Goal: Find specific page/section: Find specific page/section

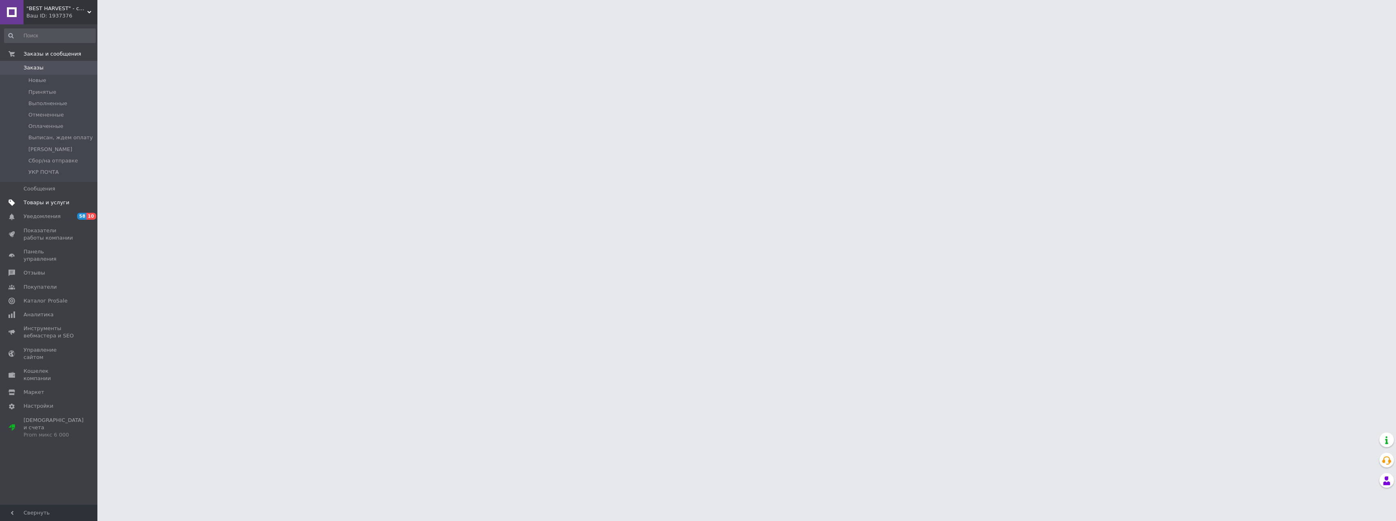
click at [58, 196] on link "Товары и услуги" at bounding box center [50, 203] width 100 height 14
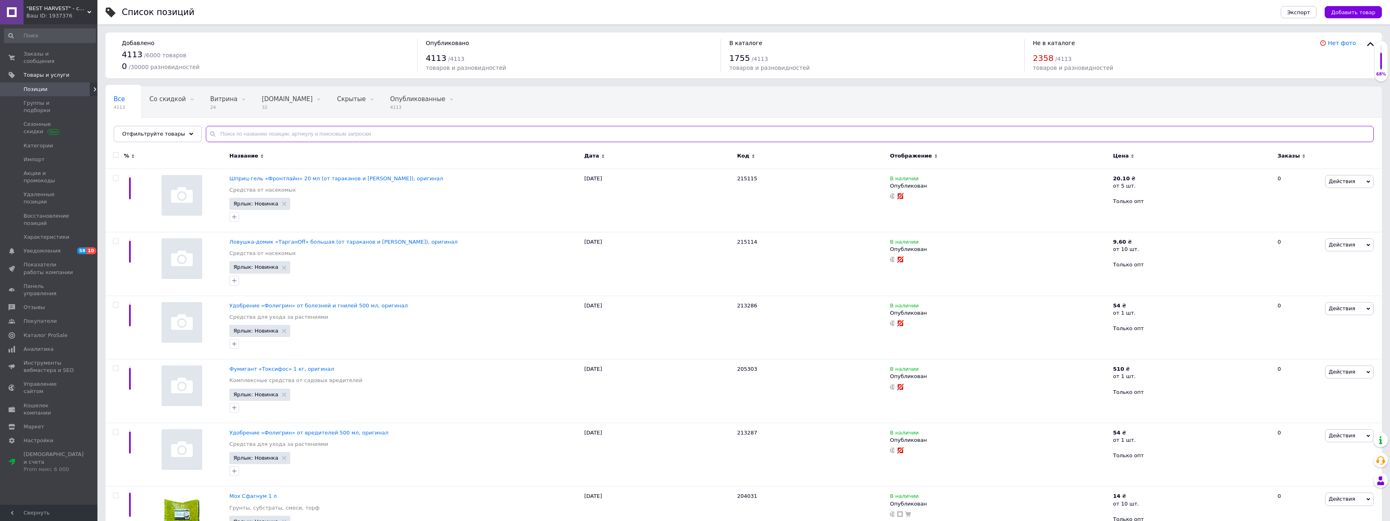
click at [396, 134] on input "text" at bounding box center [790, 134] width 1168 height 16
paste input "213288"
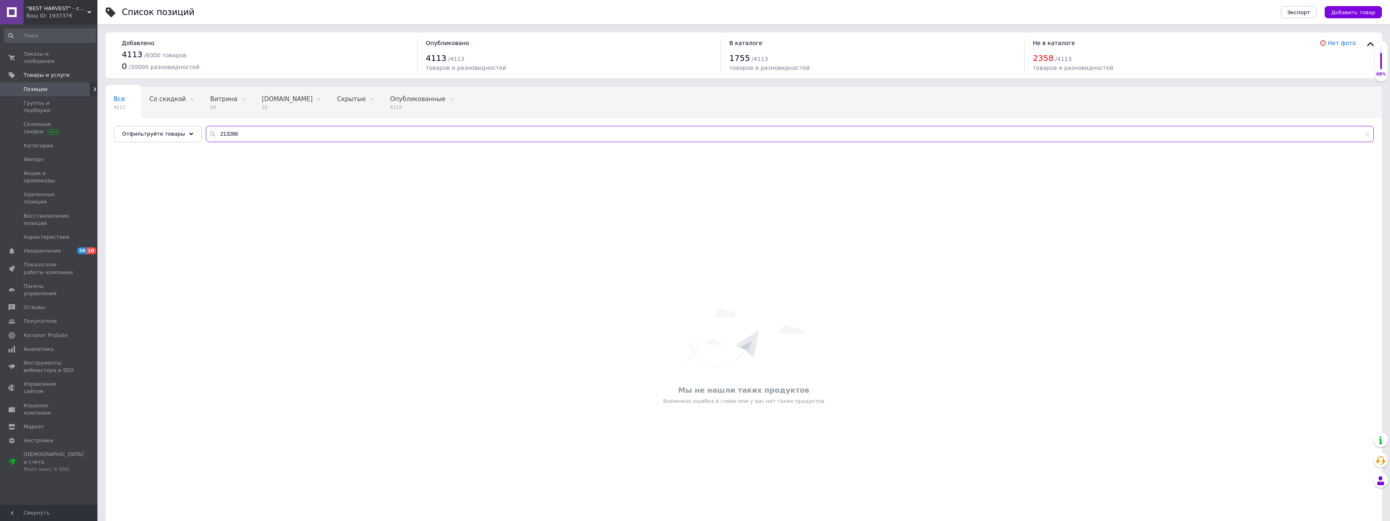
paste input "06177"
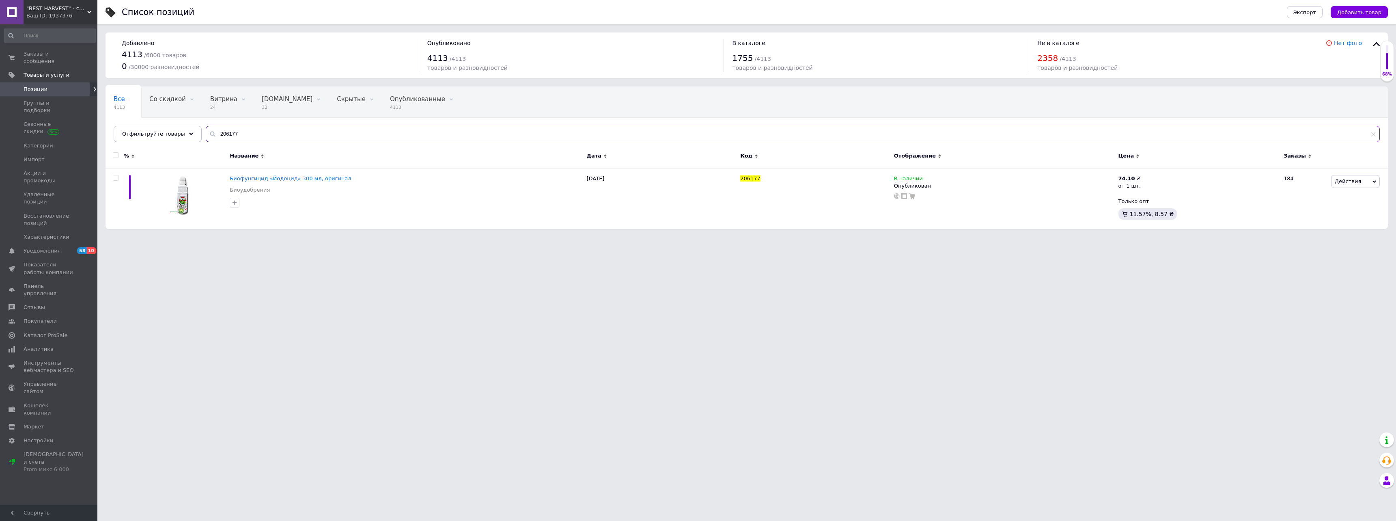
paste input "7165"
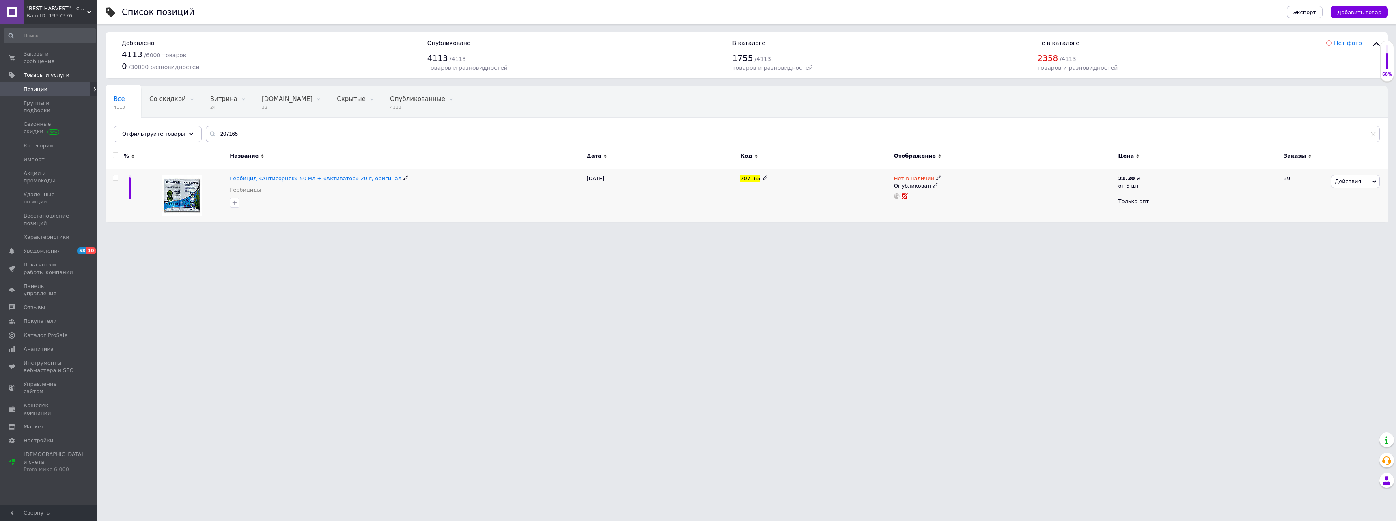
click at [911, 179] on span "Нет в наличии" at bounding box center [914, 179] width 40 height 9
click at [977, 184] on li "В наличии" at bounding box center [982, 184] width 77 height 11
click at [933, 230] on html ""BEST HARVEST" - семена овощей и СЗР, оптовый интернет-магазин Ваш ID: 1937376 …" at bounding box center [698, 115] width 1396 height 230
click at [421, 129] on input "207165" at bounding box center [793, 134] width 1174 height 16
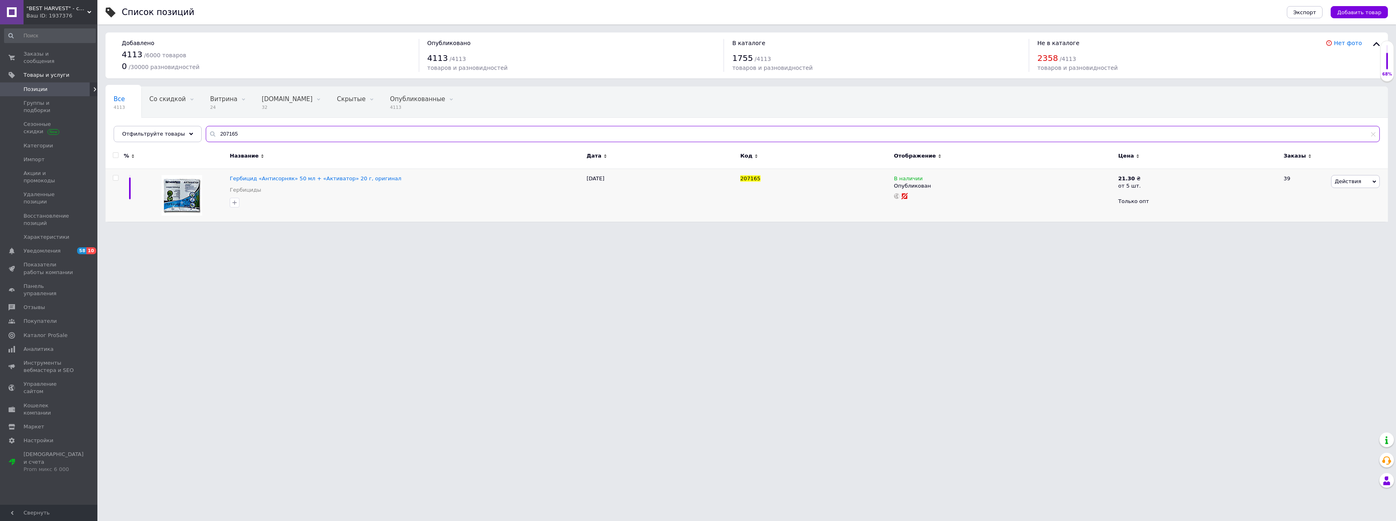
paste input "56"
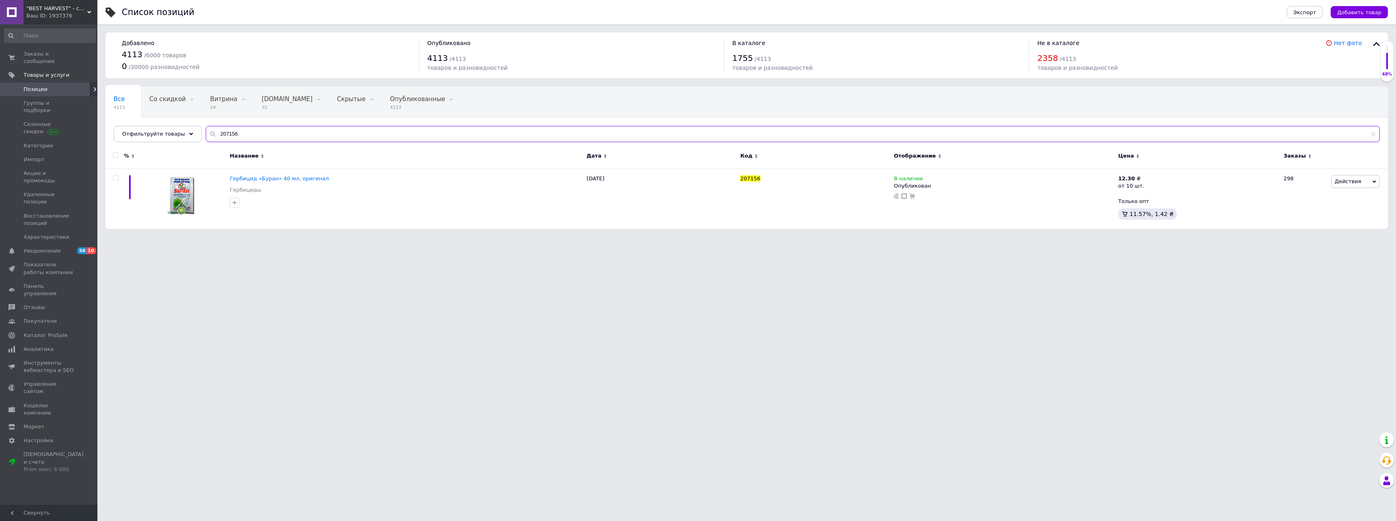
paste input "09"
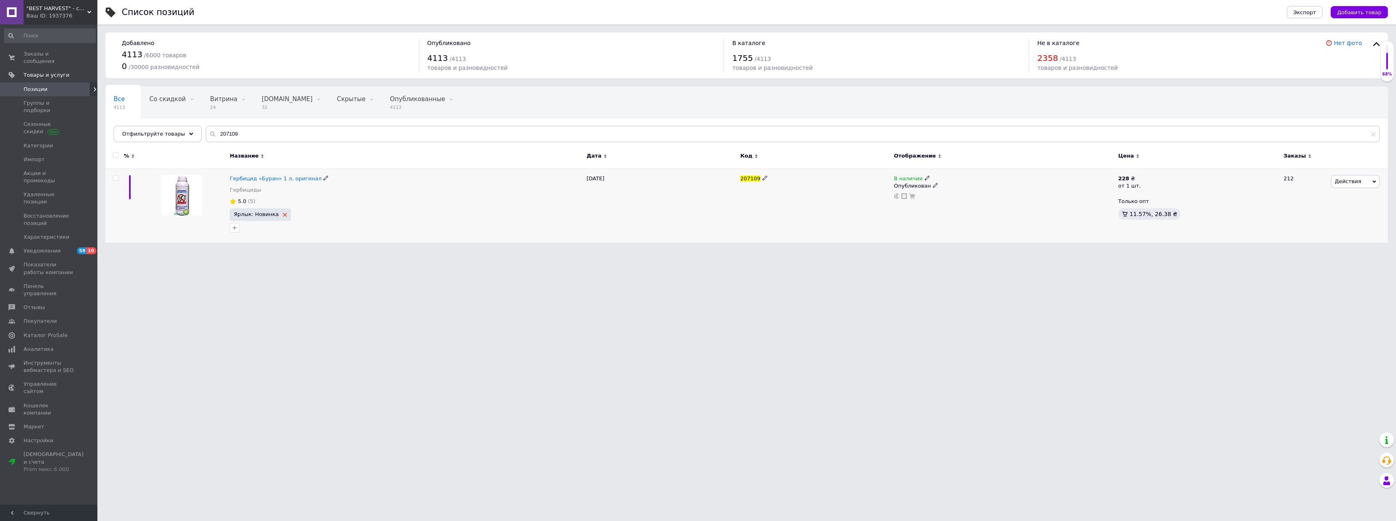
click at [283, 214] on icon at bounding box center [285, 215] width 4 height 4
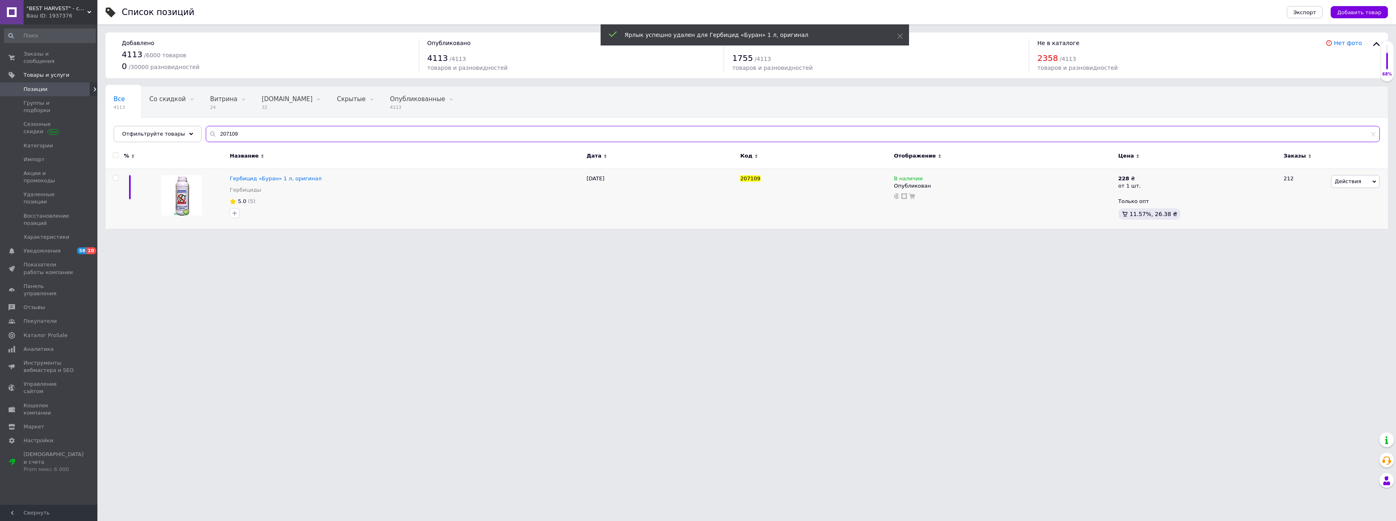
click at [300, 139] on input "207109" at bounding box center [793, 134] width 1174 height 16
paste input "101021"
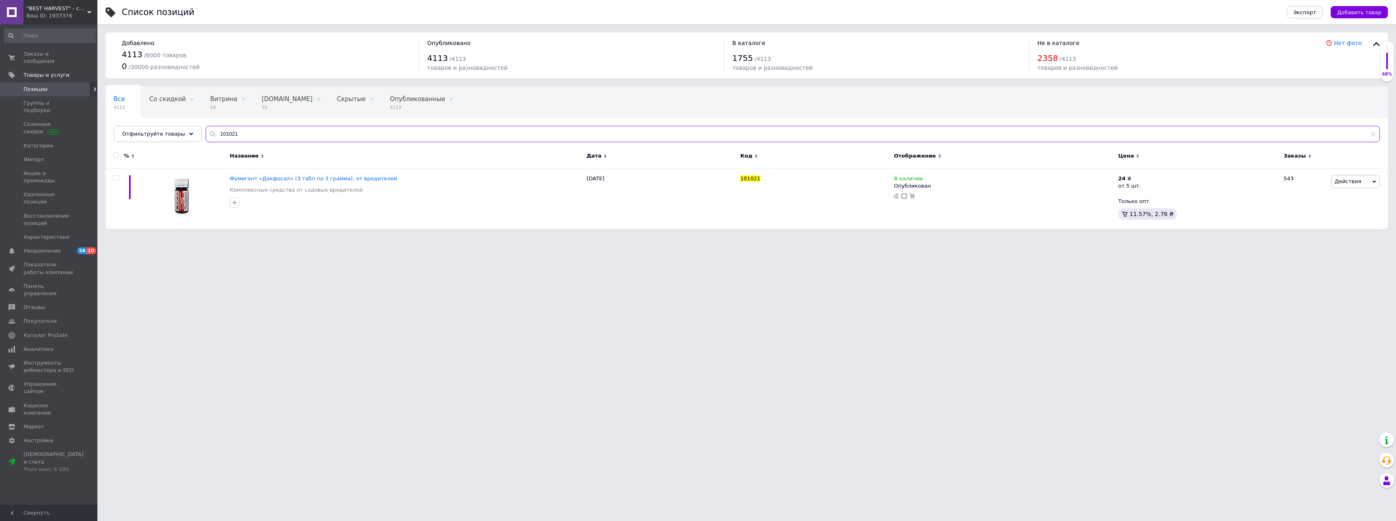
paste input "205298"
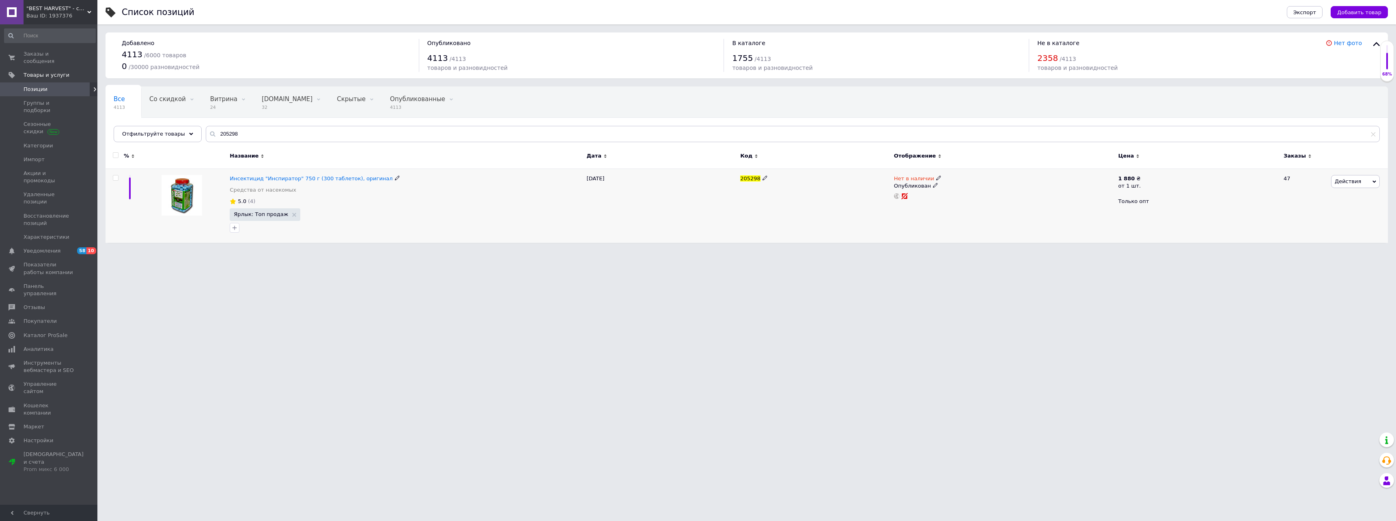
click at [912, 178] on span "Нет в наличии" at bounding box center [914, 179] width 40 height 9
click at [968, 183] on li "В наличии" at bounding box center [982, 184] width 77 height 11
drag, startPoint x: 779, startPoint y: 267, endPoint x: 724, endPoint y: 260, distance: 55.6
click at [778, 251] on html ""BEST HARVEST" - семена овощей и СЗР, оптовый интернет-магазин Ваш ID: 1937376 …" at bounding box center [698, 125] width 1396 height 251
click at [299, 139] on input "205298" at bounding box center [793, 134] width 1174 height 16
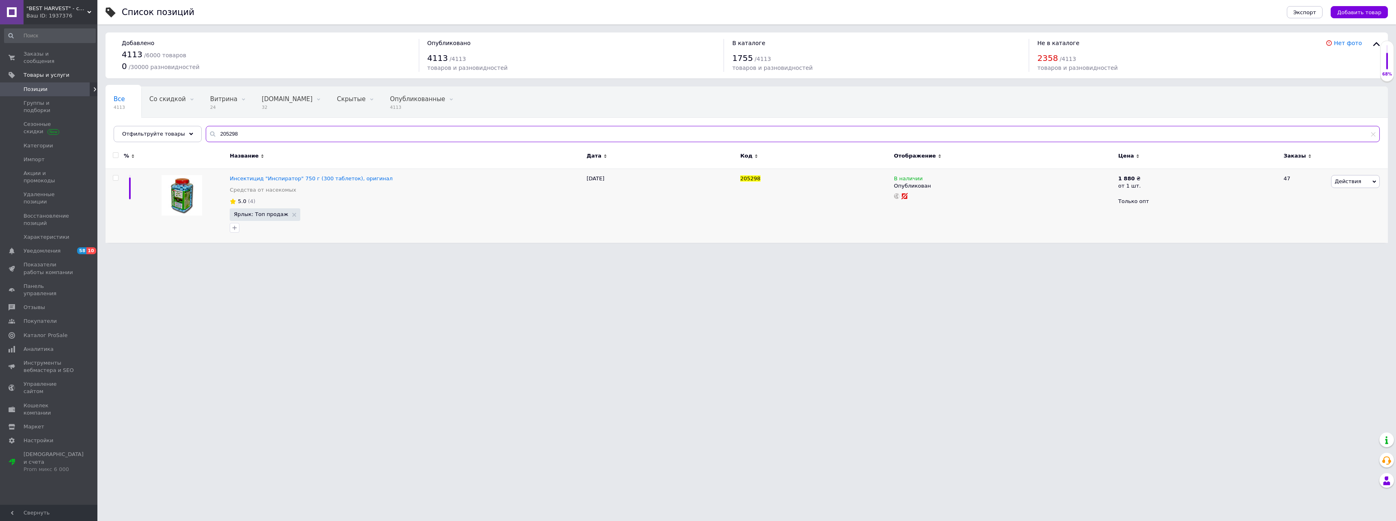
click at [299, 139] on input "205298" at bounding box center [793, 134] width 1174 height 16
paste input "73"
paste input "6038"
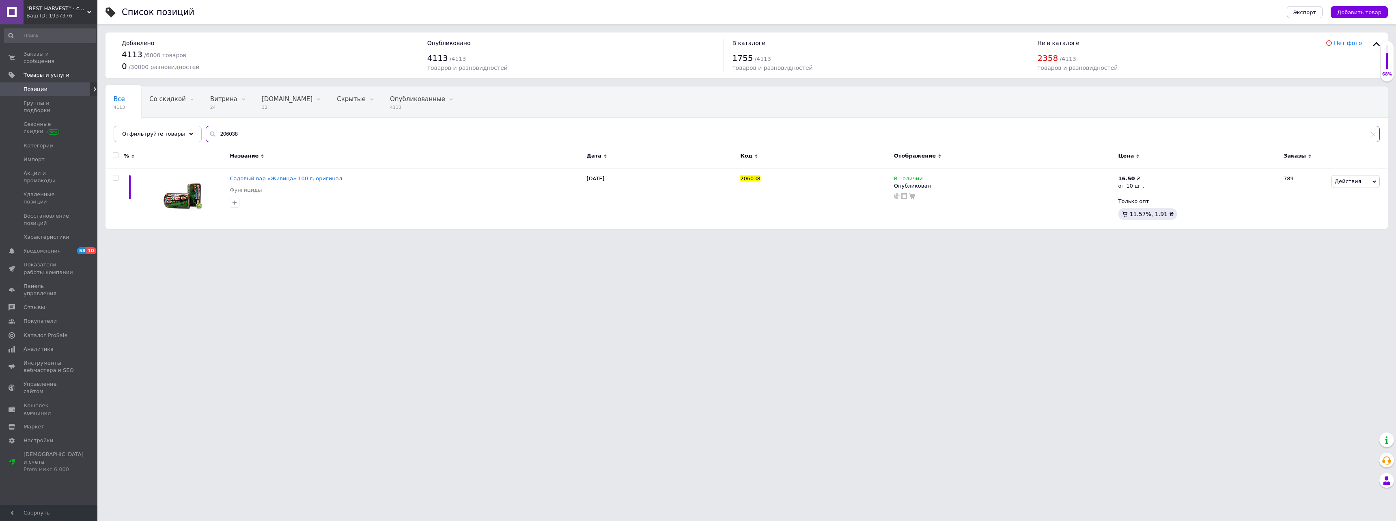
paste input "11016"
paste input "106002"
click at [278, 134] on input "106002" at bounding box center [793, 134] width 1174 height 16
paste input "207109"
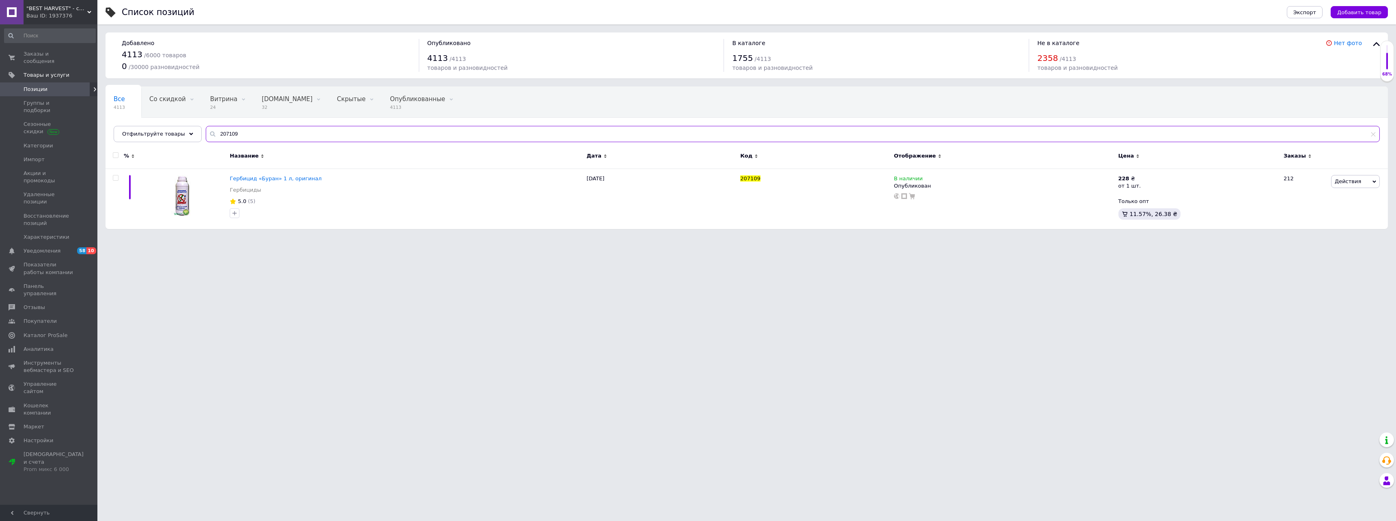
click at [393, 132] on input "207109" at bounding box center [793, 134] width 1174 height 16
paste input "106002"
type input "106002"
click at [1125, 181] on b "315" at bounding box center [1124, 178] width 11 height 6
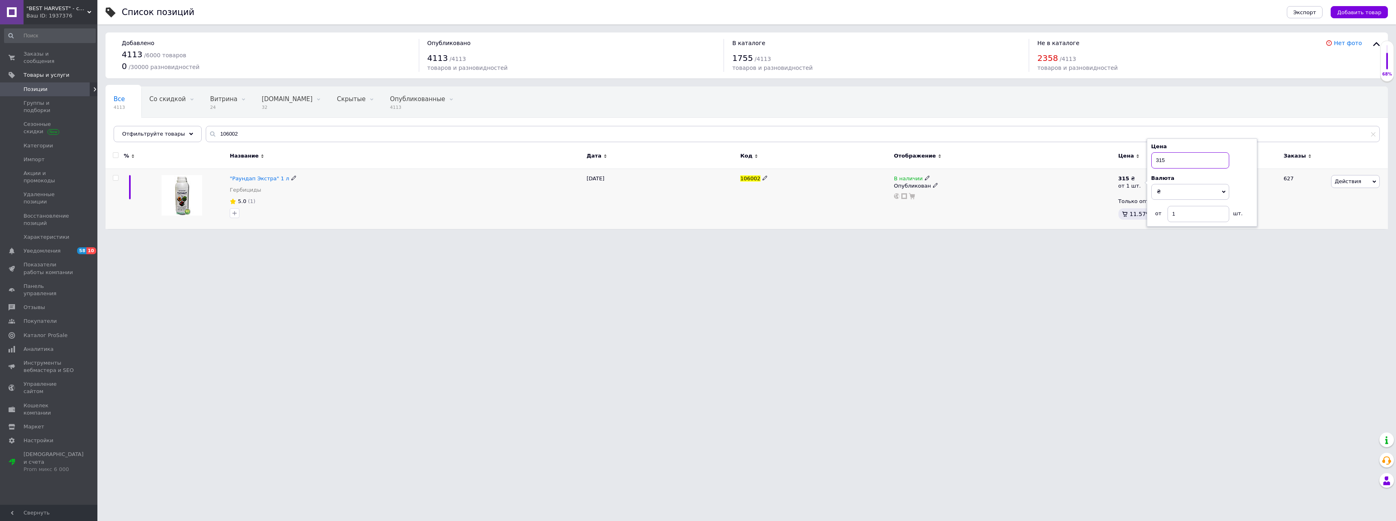
click at [1203, 160] on input "315" at bounding box center [1191, 160] width 78 height 16
type input "232"
click at [973, 237] on html ""BEST HARVEST" - семена овощей и СЗР, оптовый интернет-магазин Ваш ID: 1937376 …" at bounding box center [698, 118] width 1396 height 237
click at [310, 135] on input "106002" at bounding box center [793, 134] width 1174 height 16
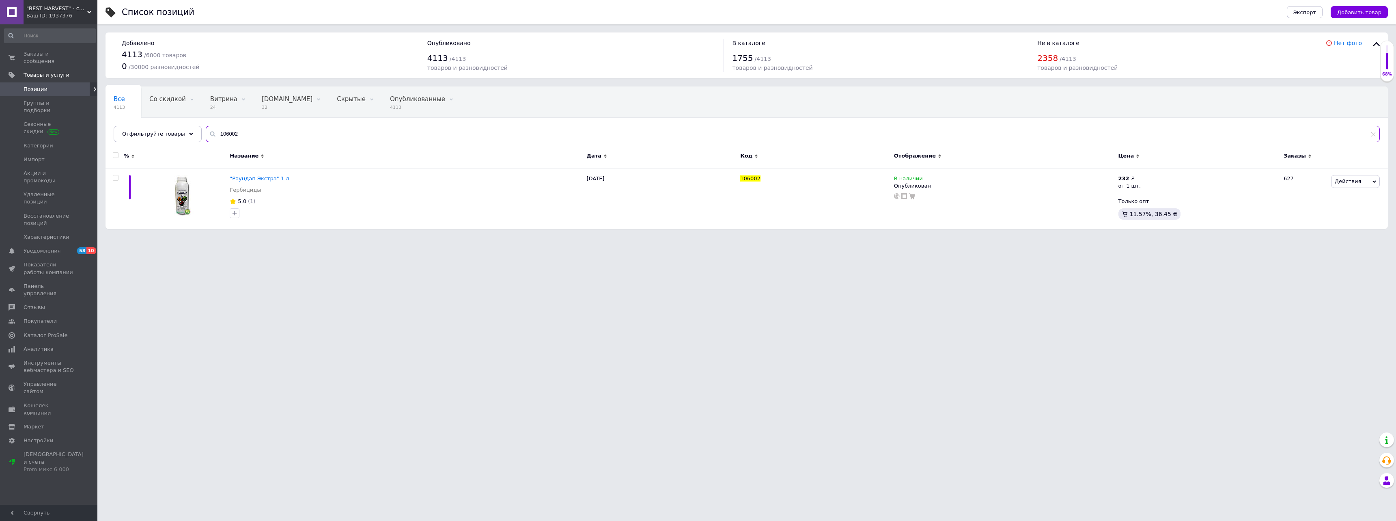
click at [310, 135] on input "106002" at bounding box center [793, 134] width 1174 height 16
paste input "211010"
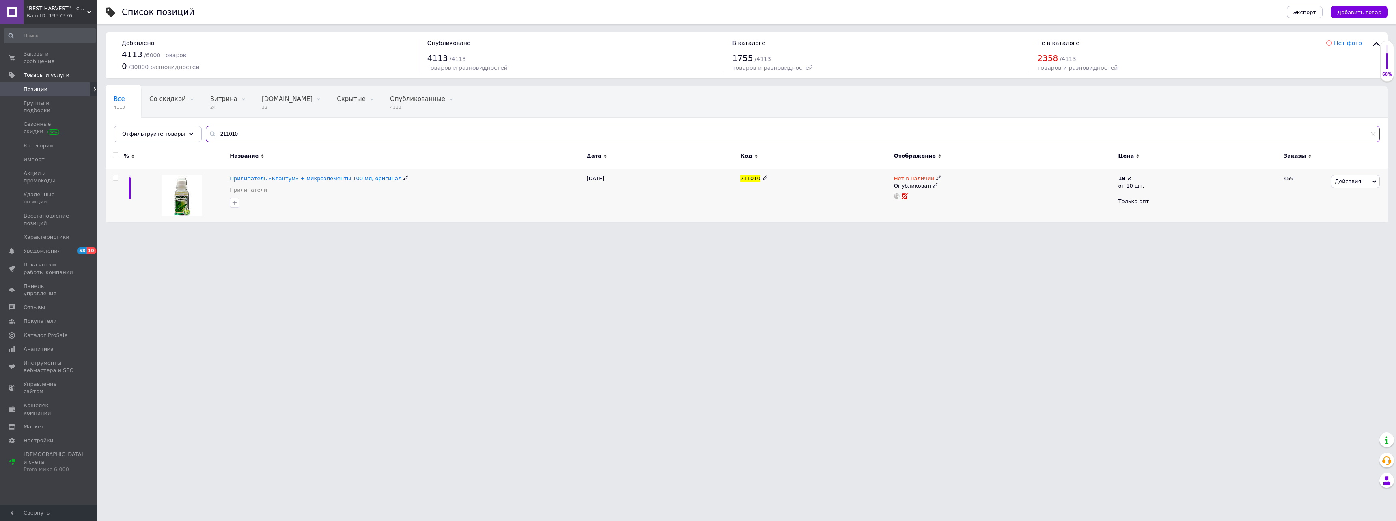
type input "211010"
click at [915, 176] on span "Нет в наличии" at bounding box center [914, 179] width 40 height 9
click at [966, 184] on li "В наличии" at bounding box center [982, 184] width 77 height 11
click at [891, 230] on html ""BEST HARVEST" - семена овощей и СЗР, оптовый интернет-магазин Ваш ID: 1937376 …" at bounding box center [698, 115] width 1396 height 230
